Goal: Transaction & Acquisition: Book appointment/travel/reservation

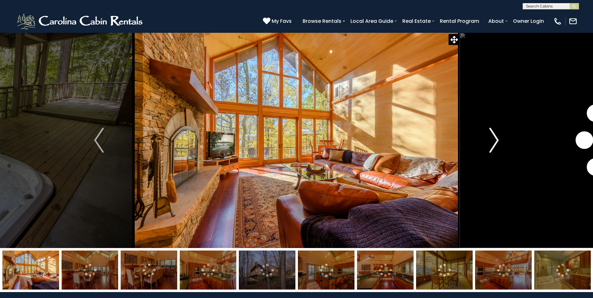
click at [496, 142] on img "Next" at bounding box center [493, 140] width 9 height 25
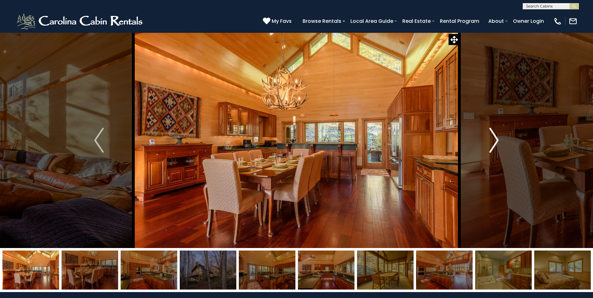
click at [495, 140] on img "Next" at bounding box center [493, 140] width 9 height 25
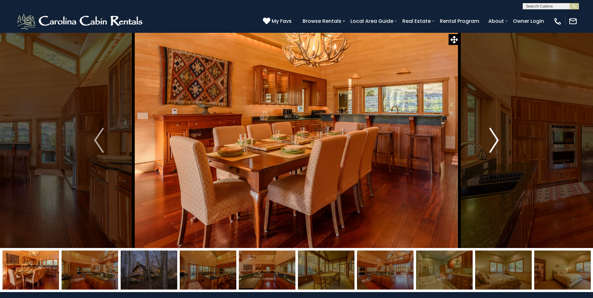
click at [495, 140] on img "Next" at bounding box center [493, 140] width 9 height 25
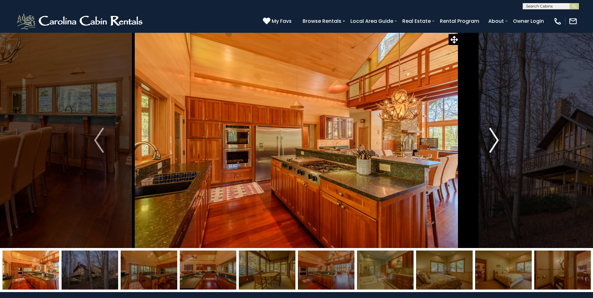
click at [495, 140] on img "Next" at bounding box center [493, 140] width 9 height 25
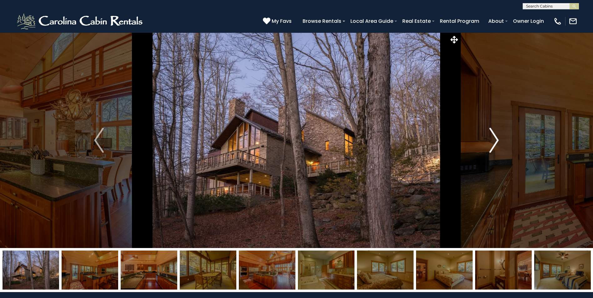
click at [495, 140] on img "Next" at bounding box center [493, 140] width 9 height 25
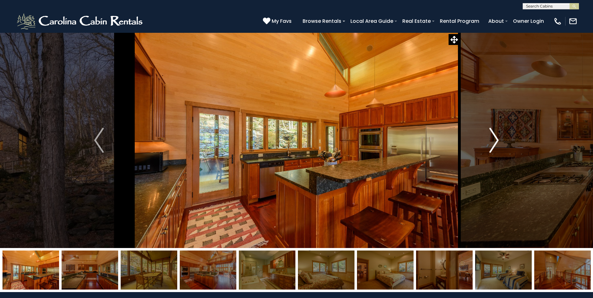
click at [495, 140] on img "Next" at bounding box center [493, 140] width 9 height 25
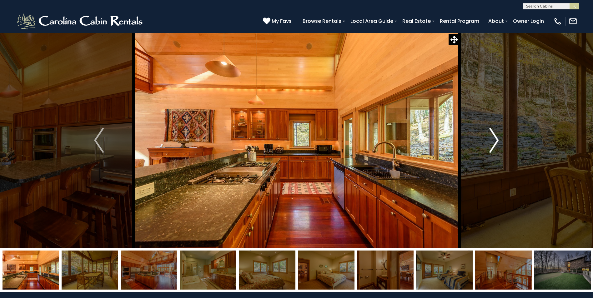
click at [495, 140] on img "Next" at bounding box center [493, 140] width 9 height 25
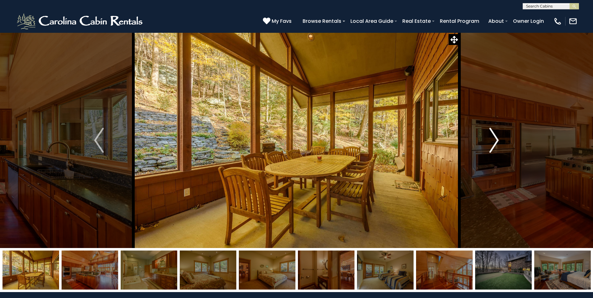
click at [495, 140] on img "Next" at bounding box center [493, 140] width 9 height 25
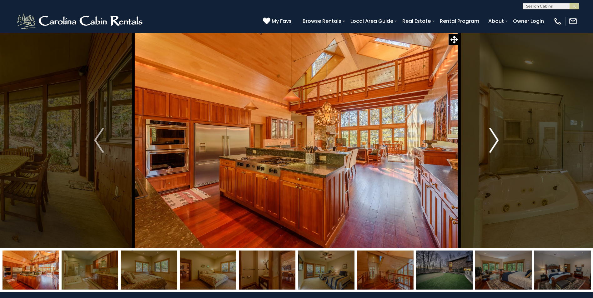
click at [495, 140] on img "Next" at bounding box center [493, 140] width 9 height 25
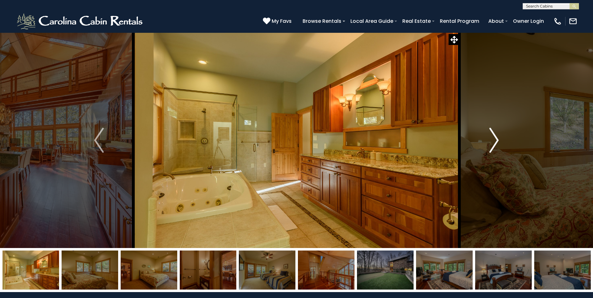
click at [495, 140] on img "Next" at bounding box center [493, 140] width 9 height 25
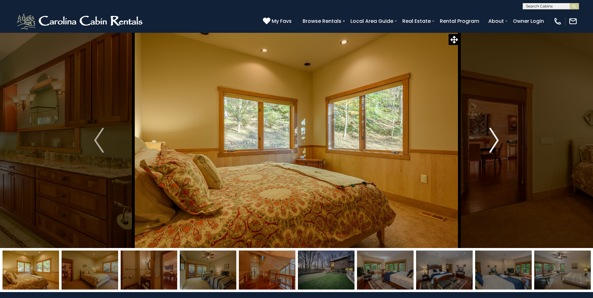
click at [495, 140] on img "Next" at bounding box center [493, 140] width 9 height 25
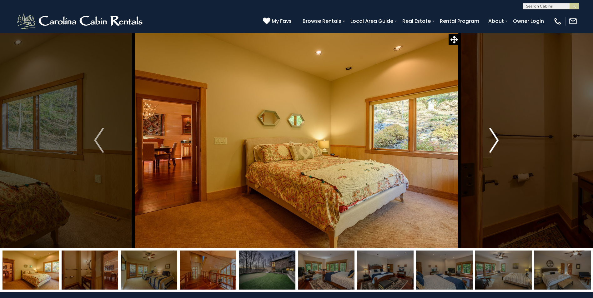
click at [495, 140] on img "Next" at bounding box center [493, 140] width 9 height 25
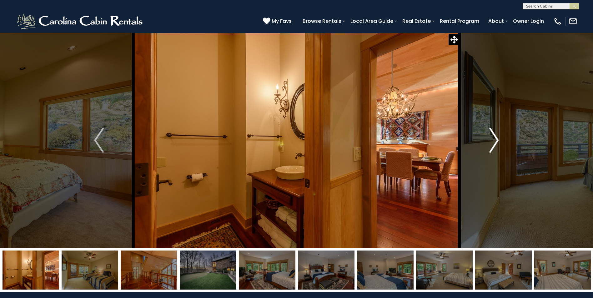
click at [495, 140] on img "Next" at bounding box center [493, 140] width 9 height 25
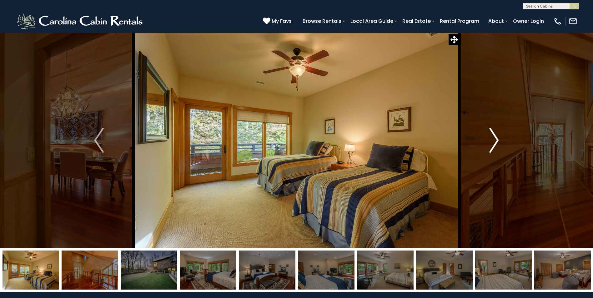
click at [495, 140] on img "Next" at bounding box center [493, 140] width 9 height 25
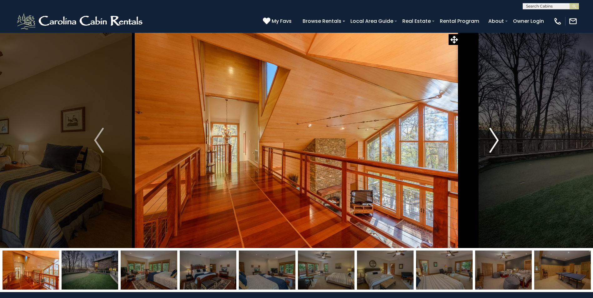
click at [495, 140] on img "Next" at bounding box center [493, 140] width 9 height 25
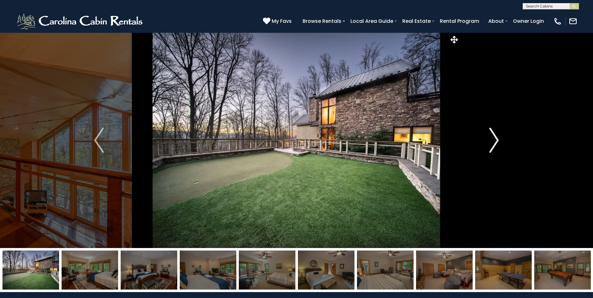
click at [495, 140] on img "Next" at bounding box center [493, 140] width 9 height 25
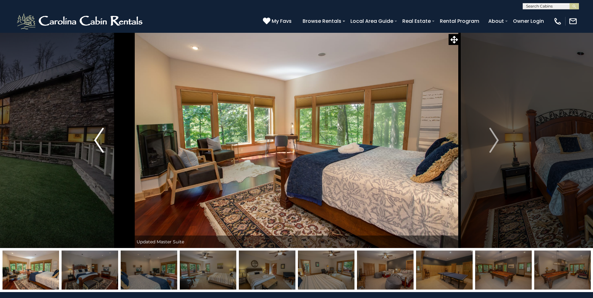
click at [93, 141] on button "Previous" at bounding box center [98, 141] width 69 height 216
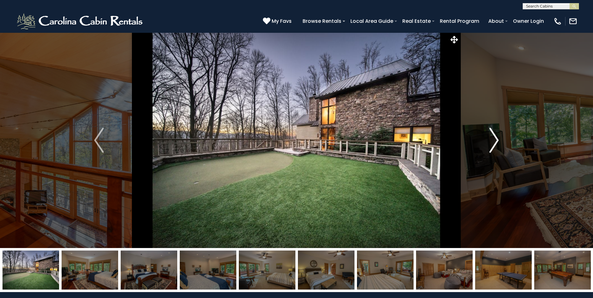
click at [497, 139] on img "Next" at bounding box center [493, 140] width 9 height 25
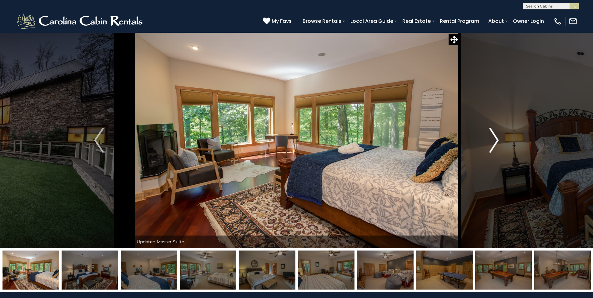
click at [497, 139] on img "Next" at bounding box center [493, 140] width 9 height 25
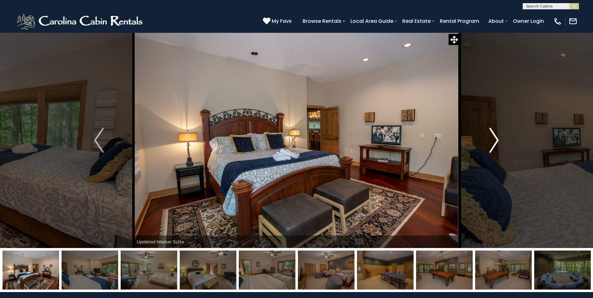
click at [497, 139] on img "Next" at bounding box center [493, 140] width 9 height 25
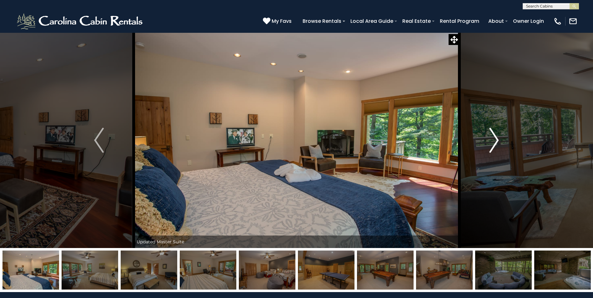
click at [497, 139] on img "Next" at bounding box center [493, 140] width 9 height 25
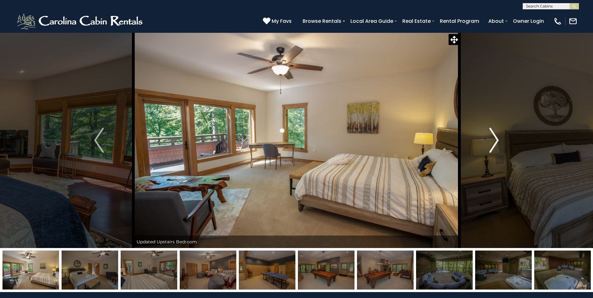
click at [497, 139] on img "Next" at bounding box center [493, 140] width 9 height 25
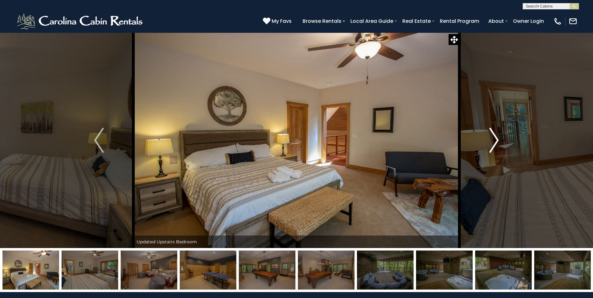
click at [497, 139] on img "Next" at bounding box center [493, 140] width 9 height 25
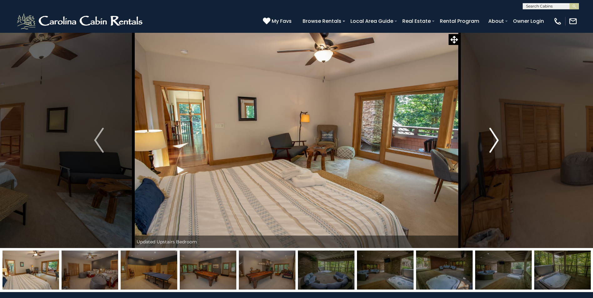
click at [497, 139] on img "Next" at bounding box center [493, 140] width 9 height 25
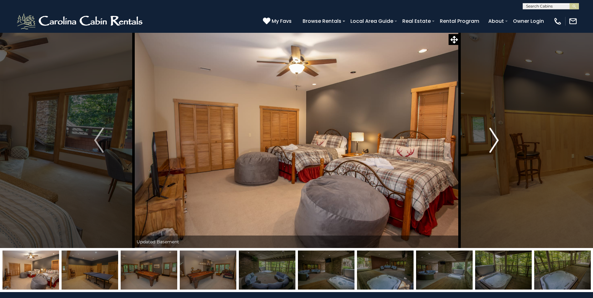
click at [497, 139] on img "Next" at bounding box center [493, 140] width 9 height 25
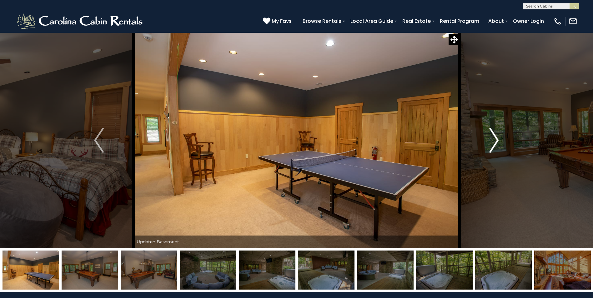
click at [497, 139] on img "Next" at bounding box center [493, 140] width 9 height 25
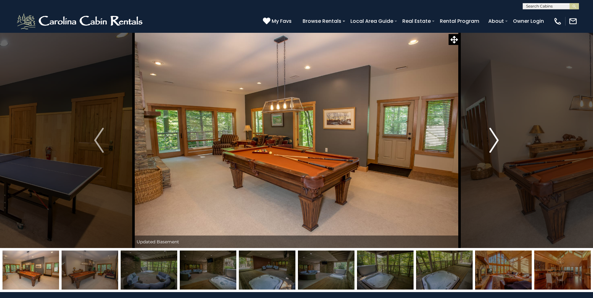
click at [497, 139] on img "Next" at bounding box center [493, 140] width 9 height 25
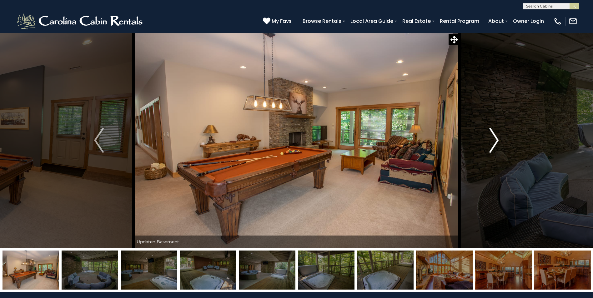
click at [497, 139] on img "Next" at bounding box center [493, 140] width 9 height 25
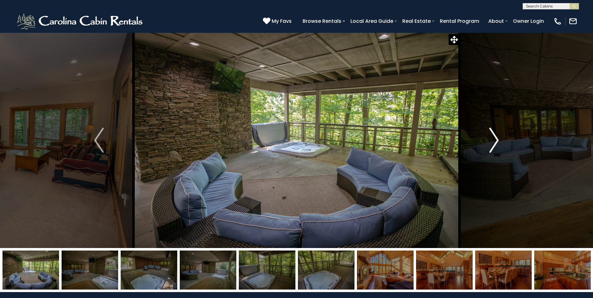
click at [497, 139] on img "Next" at bounding box center [493, 140] width 9 height 25
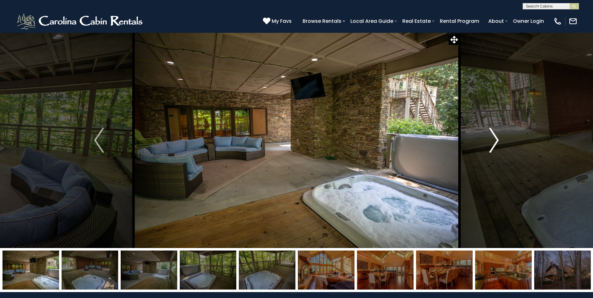
click at [497, 139] on img "Next" at bounding box center [493, 140] width 9 height 25
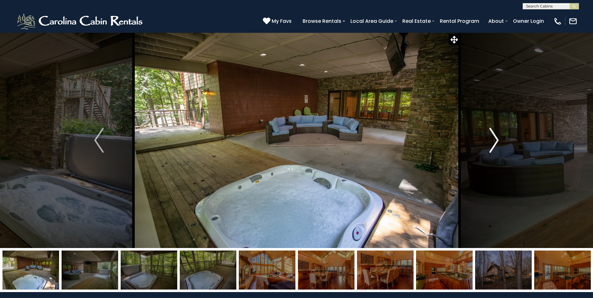
click at [497, 139] on img "Next" at bounding box center [493, 140] width 9 height 25
